Goal: Transaction & Acquisition: Purchase product/service

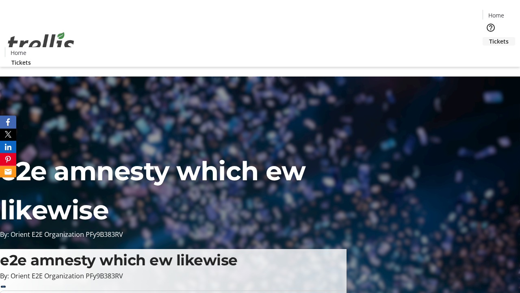
click at [489, 37] on span "Tickets" at bounding box center [499, 41] width 20 height 9
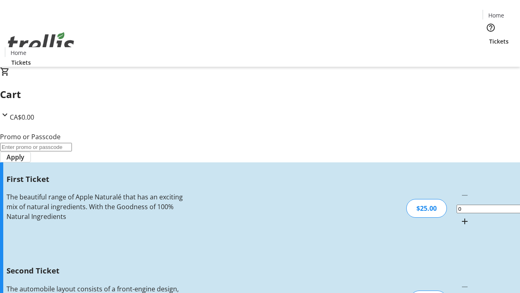
click at [460, 216] on mat-icon "Increment by one" at bounding box center [465, 221] width 10 height 10
type input "1"
type input "2"
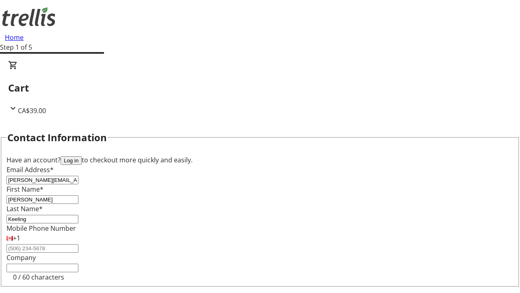
type input "Keeling"
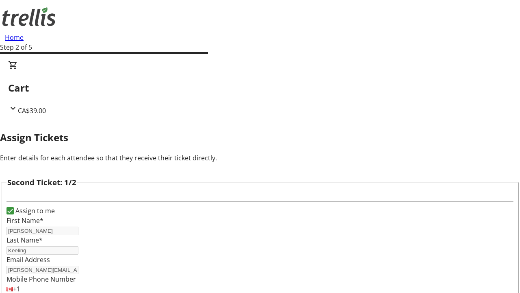
type input "[PERSON_NAME]"
type input "[PERSON_NAME][EMAIL_ADDRESS][DOMAIN_NAME]"
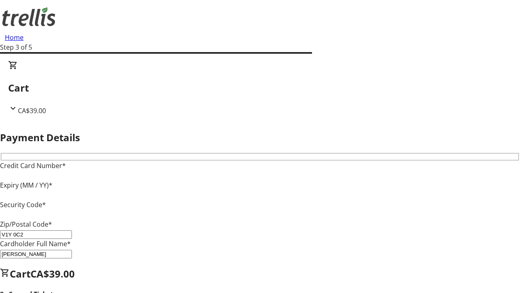
type input "V1Y 0C2"
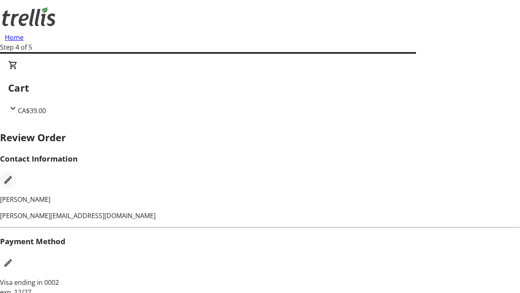
click at [13, 175] on mat-icon "Edit Contact Information" at bounding box center [8, 180] width 10 height 10
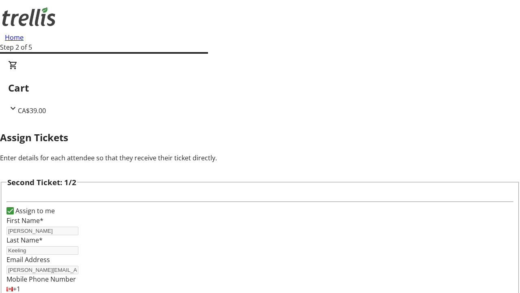
type input "Name"
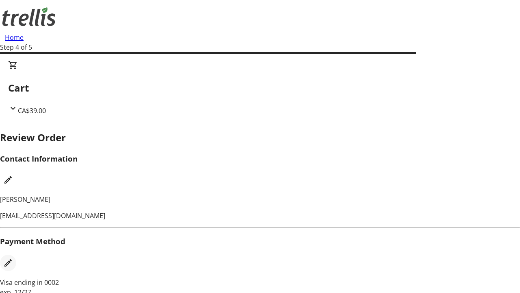
click at [13, 258] on mat-icon "Edit Payment Method" at bounding box center [8, 263] width 10 height 10
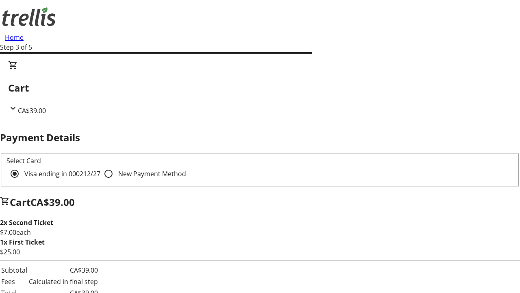
click at [100, 165] on input "New Payment Method" at bounding box center [108, 173] width 16 height 16
radio input "true"
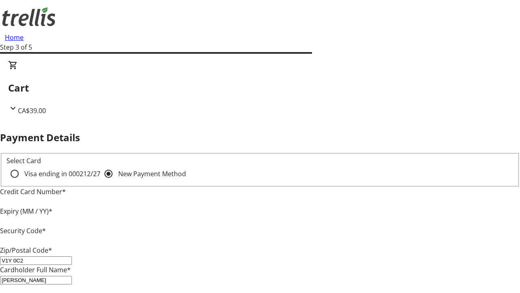
type input "V1Y 0C2"
